Goal: Transaction & Acquisition: Book appointment/travel/reservation

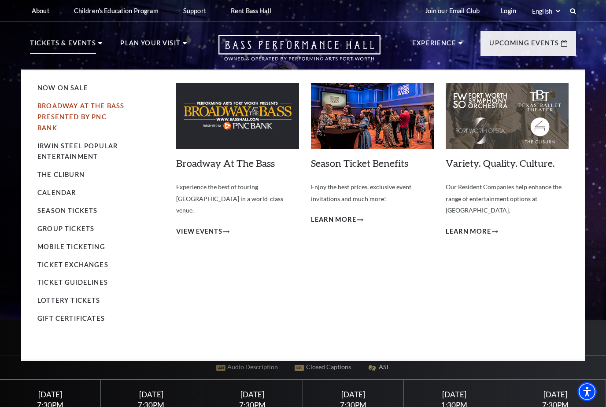
click at [47, 104] on link "Broadway At The Bass presented by PNC Bank" at bounding box center [80, 117] width 87 height 30
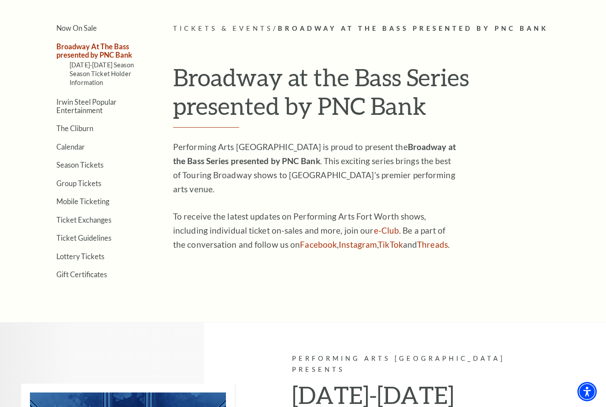
scroll to position [210, 0]
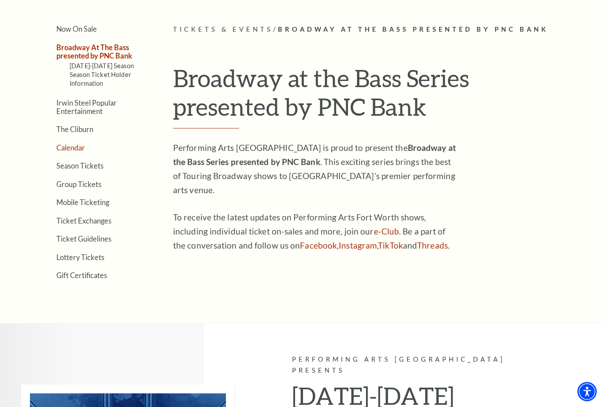
click at [67, 144] on link "Calendar" at bounding box center [70, 148] width 29 height 8
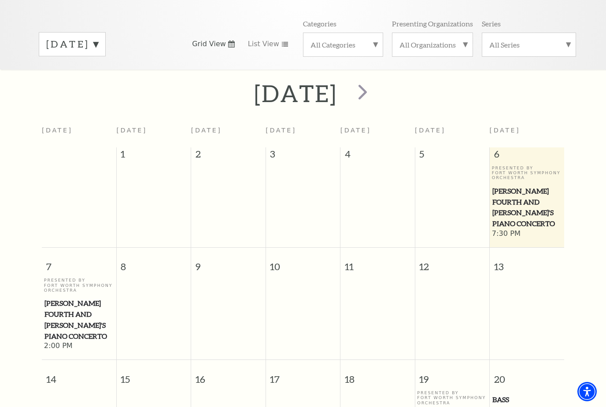
scroll to position [123, 0]
click at [375, 81] on span "next" at bounding box center [362, 91] width 25 height 25
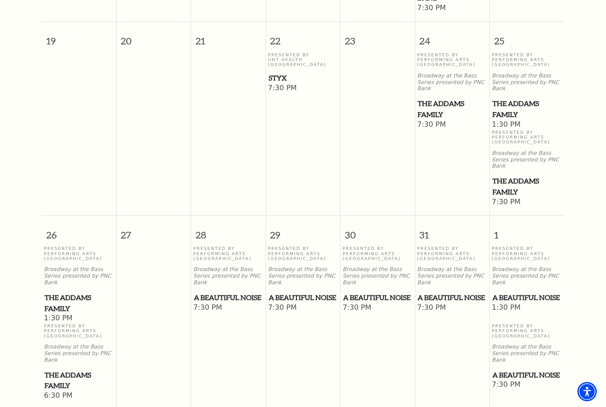
scroll to position [615, 0]
click at [291, 293] on span "A Beautiful Noise" at bounding box center [303, 298] width 69 height 11
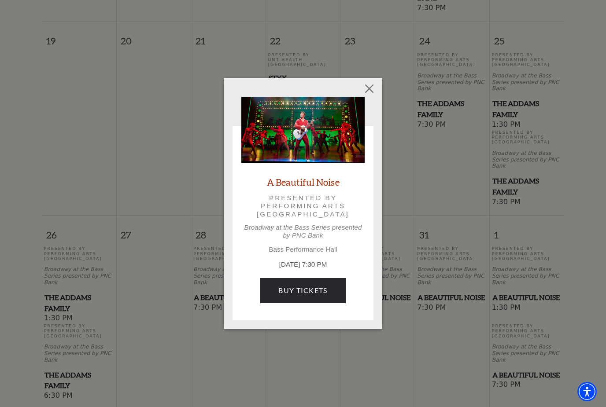
click at [371, 88] on button "Close" at bounding box center [369, 89] width 17 height 17
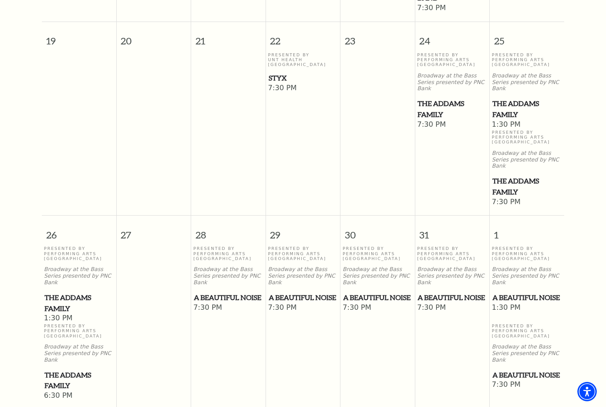
click at [516, 98] on span "The Addams Family" at bounding box center [526, 109] width 69 height 22
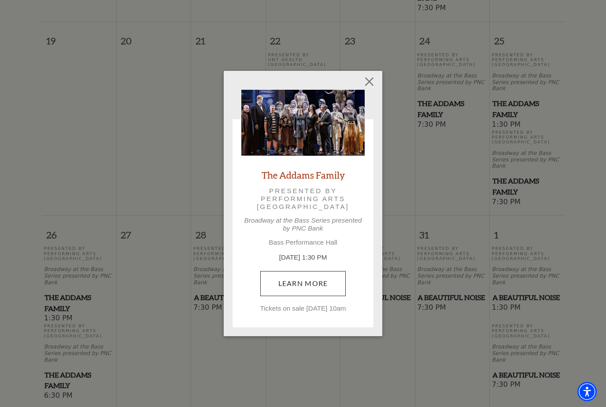
click at [309, 282] on link "Learn More" at bounding box center [303, 283] width 86 height 25
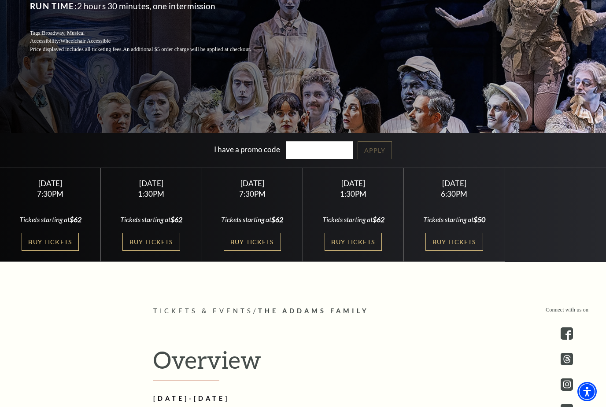
scroll to position [188, 0]
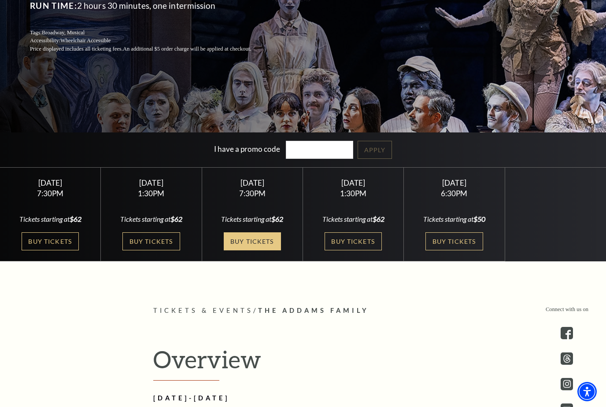
click at [257, 251] on link "Buy Tickets" at bounding box center [252, 241] width 57 height 18
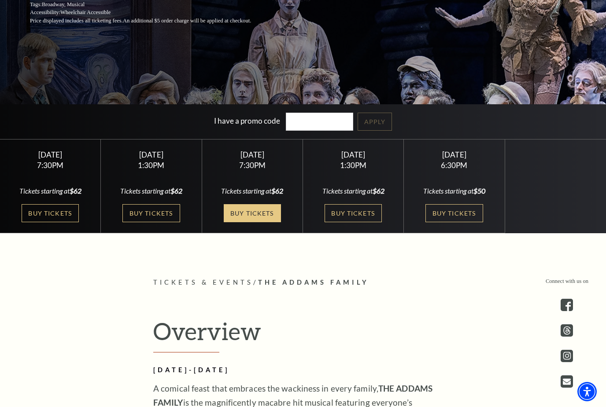
click at [243, 222] on link "Buy Tickets" at bounding box center [252, 213] width 57 height 18
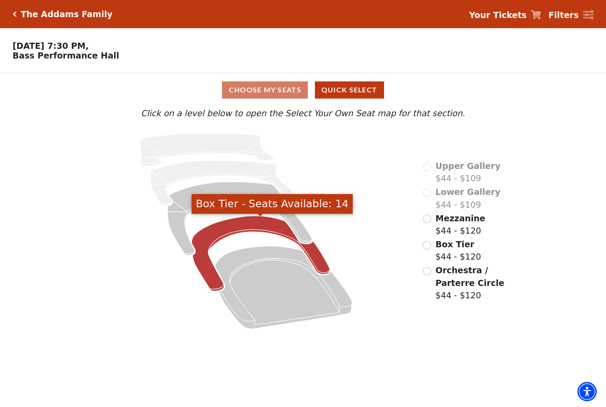
click at [218, 236] on icon "Box Tier - Seats Available: 14" at bounding box center [261, 253] width 138 height 75
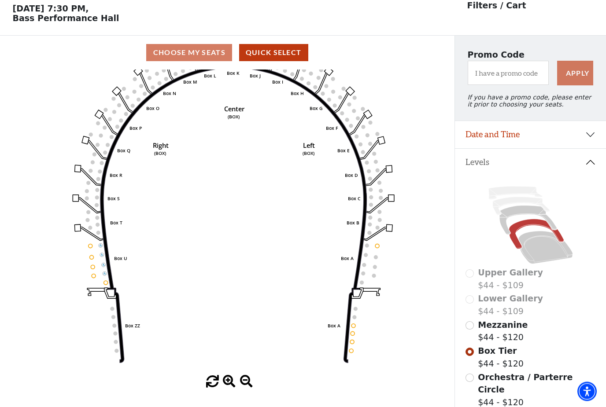
scroll to position [37, 0]
click at [174, 55] on div "Choose My Seats Quick Select" at bounding box center [227, 52] width 454 height 17
click at [174, 56] on div "Choose My Seats Quick Select" at bounding box center [227, 52] width 454 height 17
click at [255, 52] on button "Quick Select" at bounding box center [273, 52] width 69 height 17
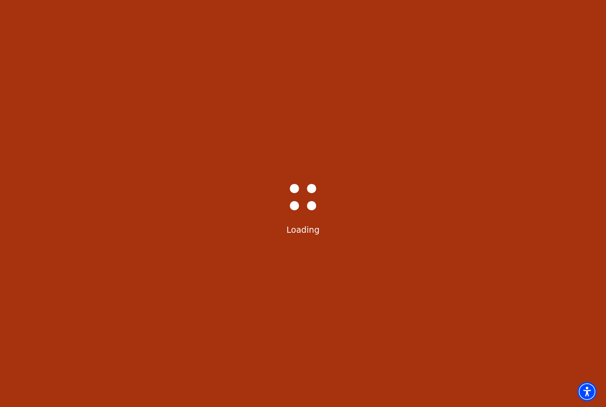
select select "6292"
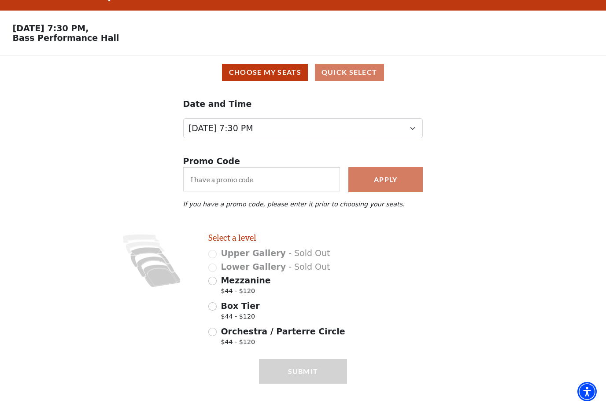
scroll to position [28, 0]
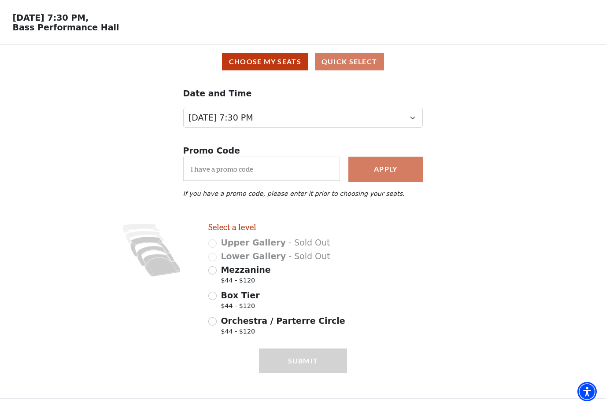
click at [217, 295] on div "Box Tier $44 - $120" at bounding box center [277, 301] width 139 height 25
click at [214, 295] on input "Box Tier $44 - $120" at bounding box center [212, 296] width 8 height 8
radio input "true"
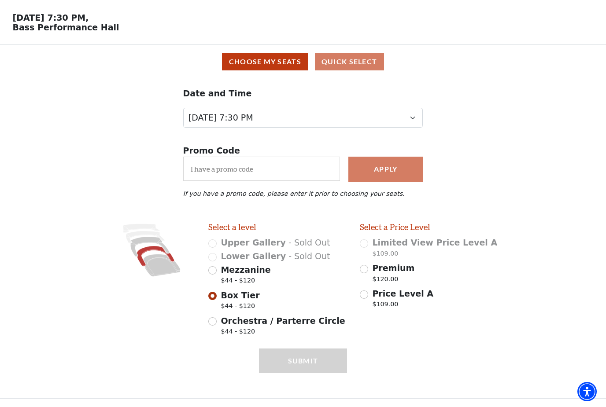
click at [367, 294] on input "Price Level A $109.00" at bounding box center [364, 295] width 8 height 8
radio input "true"
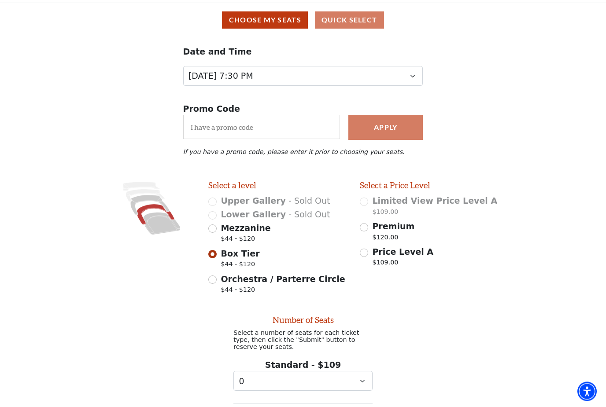
scroll to position [67, 0]
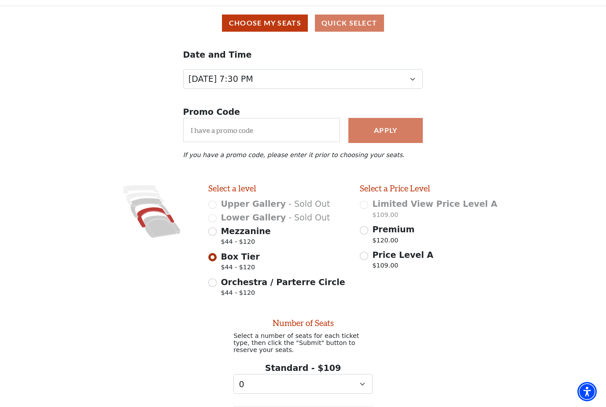
click at [211, 239] on div "Mezzanine $44 - $120" at bounding box center [277, 237] width 139 height 25
click at [210, 234] on input "Mezzanine $44 - $120" at bounding box center [212, 232] width 8 height 8
radio input "true"
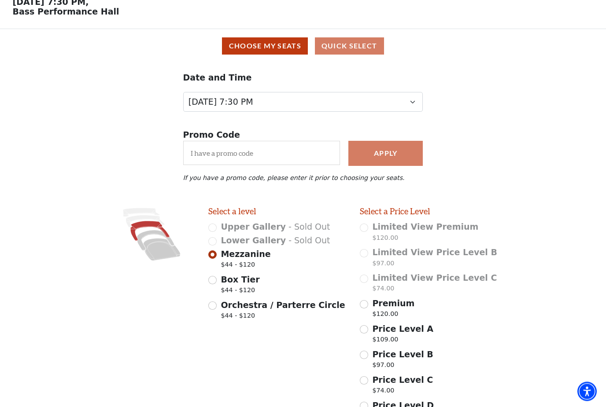
scroll to position [0, 0]
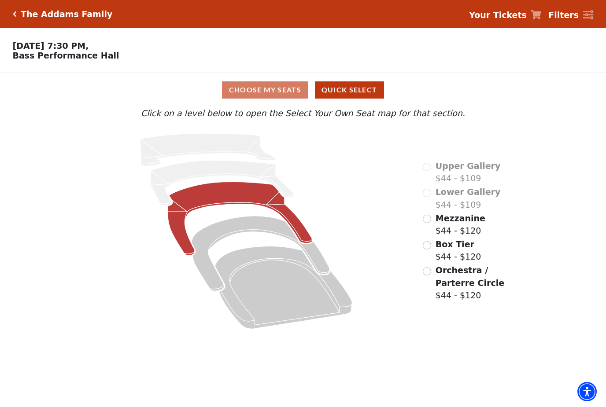
click at [215, 198] on icon "Mezzanine - Seats Available: 250" at bounding box center [240, 219] width 144 height 74
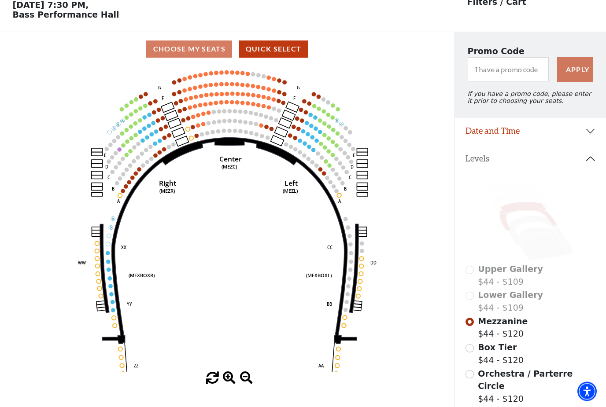
scroll to position [41, 0]
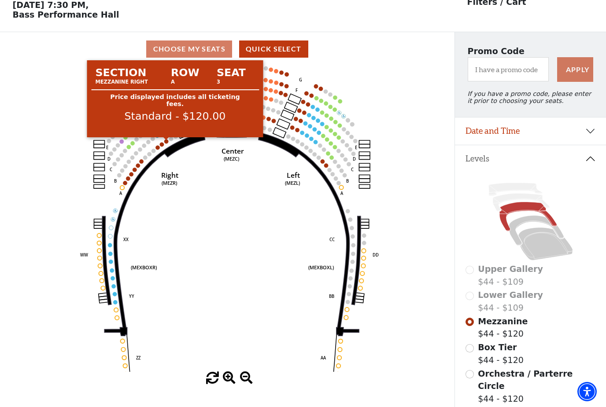
click at [168, 144] on circle at bounding box center [166, 142] width 4 height 4
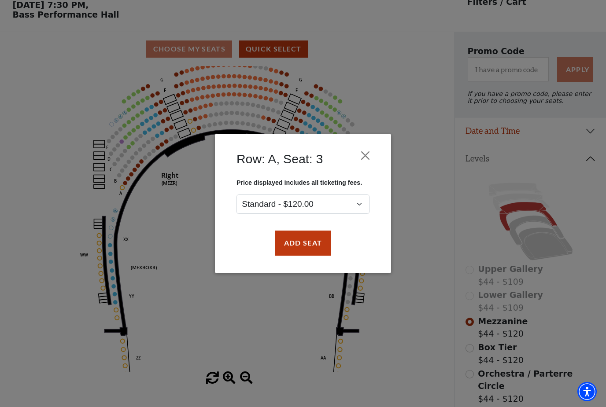
click at [369, 154] on button "Close" at bounding box center [365, 156] width 17 height 17
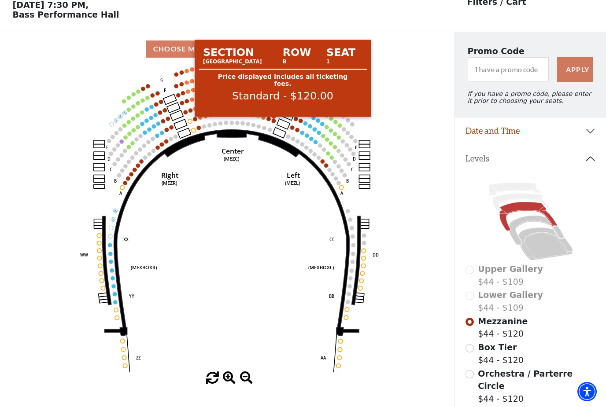
click at [273, 123] on circle at bounding box center [274, 121] width 4 height 4
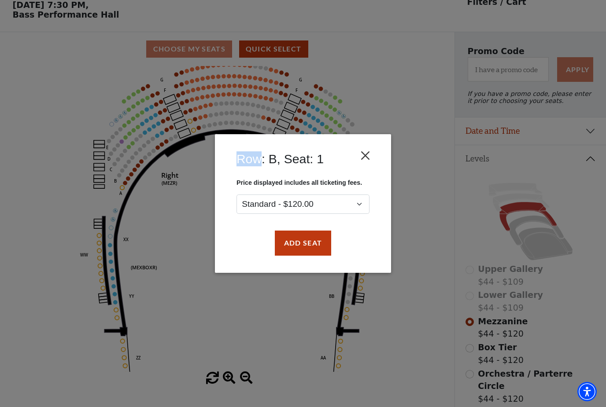
click at [363, 155] on button "Close" at bounding box center [365, 156] width 17 height 17
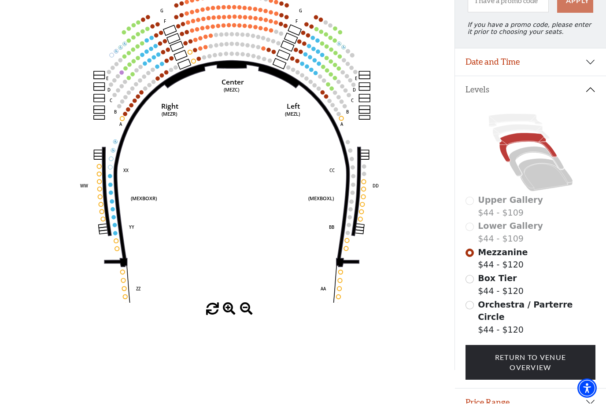
scroll to position [0, 0]
